Goal: Transaction & Acquisition: Book appointment/travel/reservation

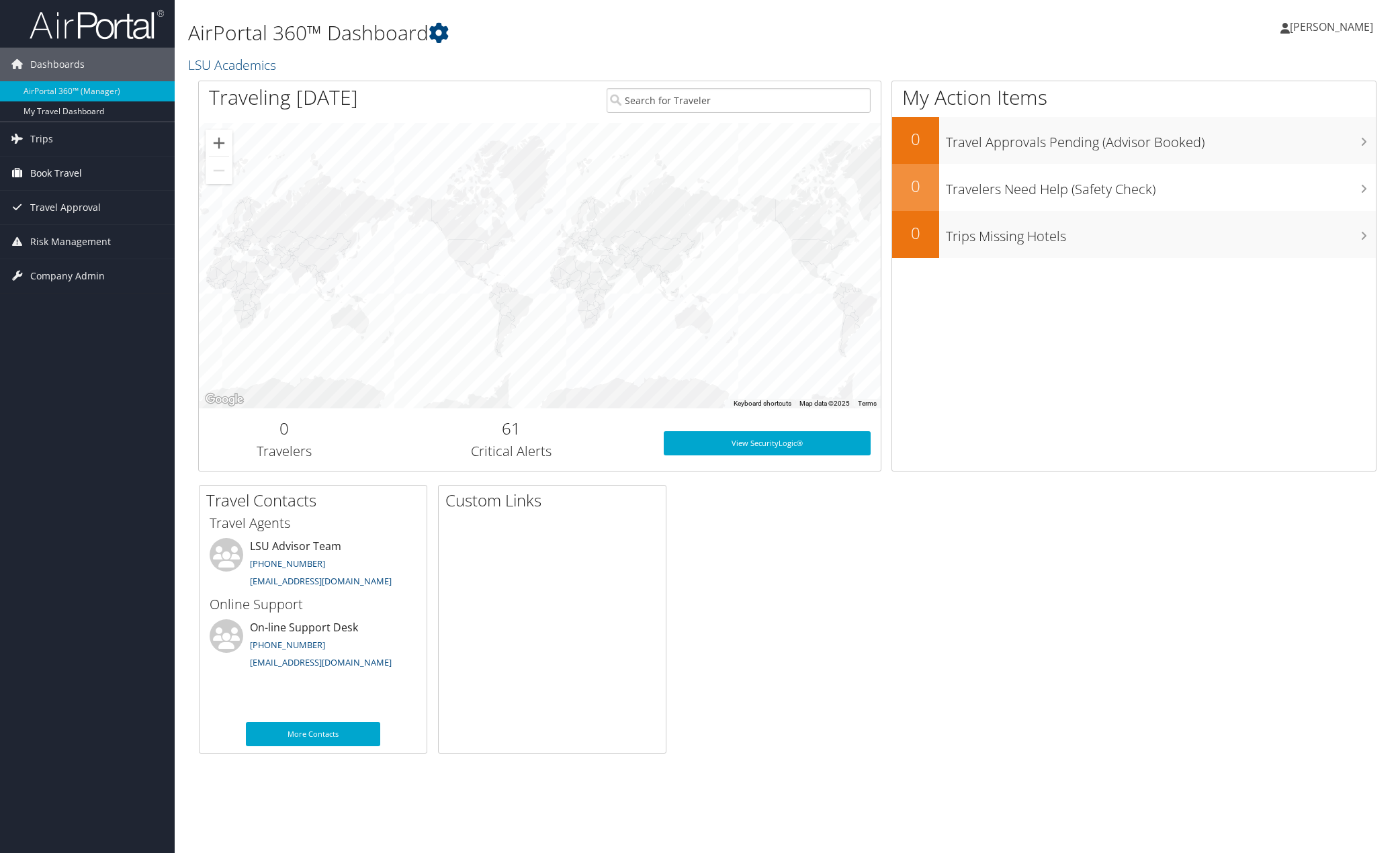
click at [51, 172] on span "Book Travel" at bounding box center [55, 173] width 51 height 34
click at [51, 218] on link "Book/Manage Online Trips" at bounding box center [87, 220] width 174 height 20
click at [65, 172] on span "Book Travel" at bounding box center [55, 173] width 51 height 34
click at [65, 214] on link "Book/Manage Online Trips" at bounding box center [87, 220] width 174 height 20
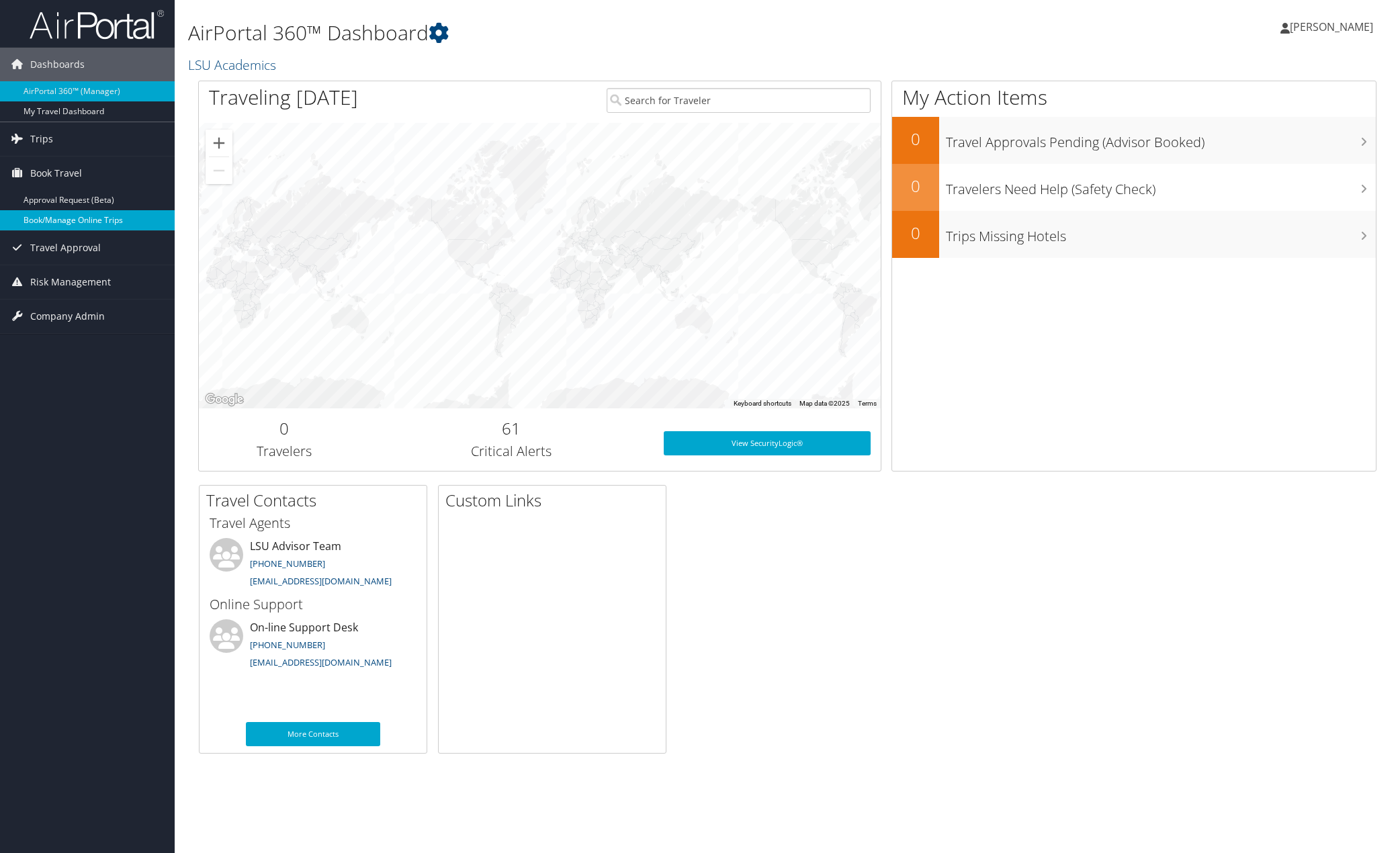
click at [43, 216] on link "Book/Manage Online Trips" at bounding box center [87, 220] width 174 height 20
click at [68, 217] on link "Book/Manage Online Trips" at bounding box center [87, 220] width 174 height 20
